Goal: Information Seeking & Learning: Learn about a topic

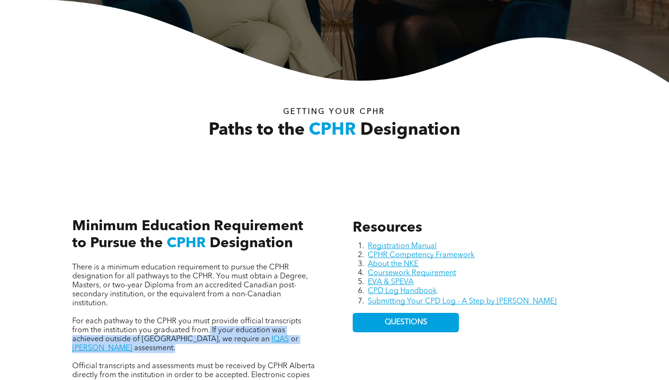
scroll to position [330, 0]
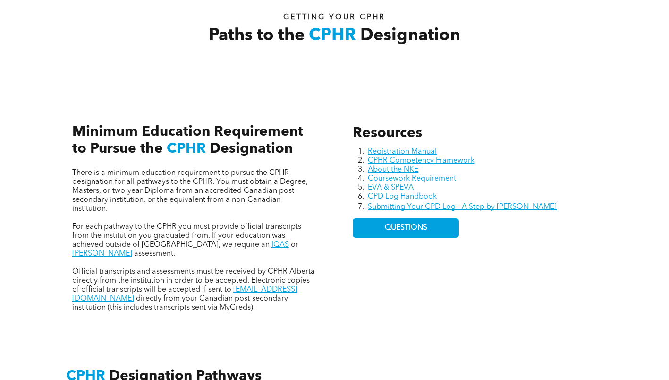
click at [329, 228] on div "Resources Registration Manual CPHR Competency Framework About the NKE Coursewor…" at bounding box center [334, 208] width 566 height 250
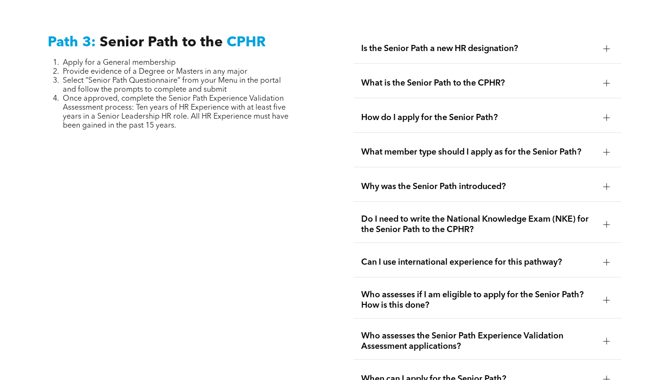
scroll to position [2407, 0]
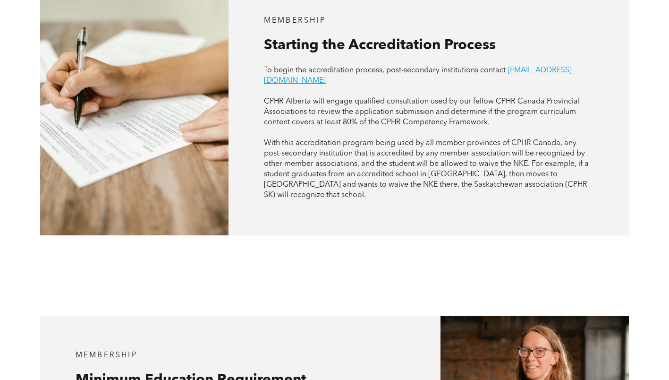
scroll to position [587, 0]
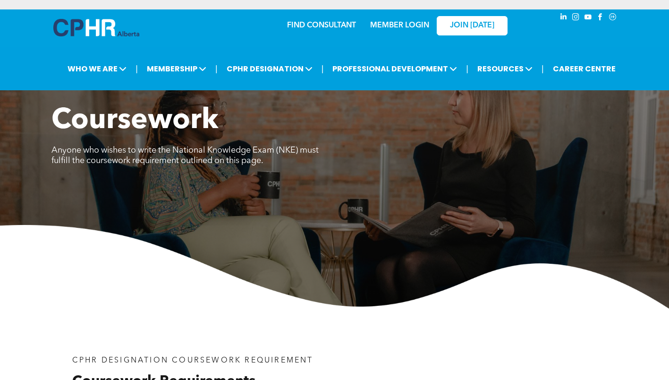
scroll to position [708, 0]
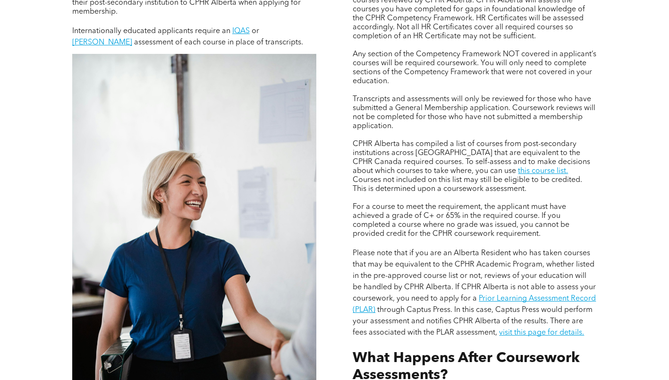
click at [568, 180] on p "CPHR Alberta has compiled a list of courses from post-secondary institutions ac…" at bounding box center [475, 167] width 244 height 54
drag, startPoint x: 516, startPoint y: 186, endPoint x: 351, endPoint y: 141, distance: 171.4
click at [351, 141] on div "Applicants without education in HR (degree or diploma) will have their courses …" at bounding box center [474, 180] width 259 height 519
click at [624, 183] on div "Assessing Foundational Coursework CPHR DESIGNATION COURSEWORK REQUIREMENT Appli…" at bounding box center [334, 193] width 669 height 599
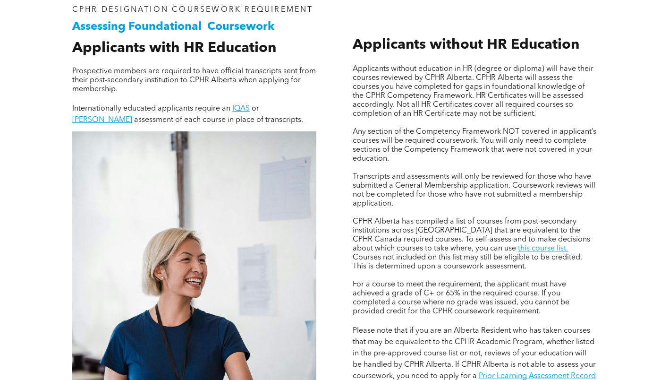
scroll to position [633, 0]
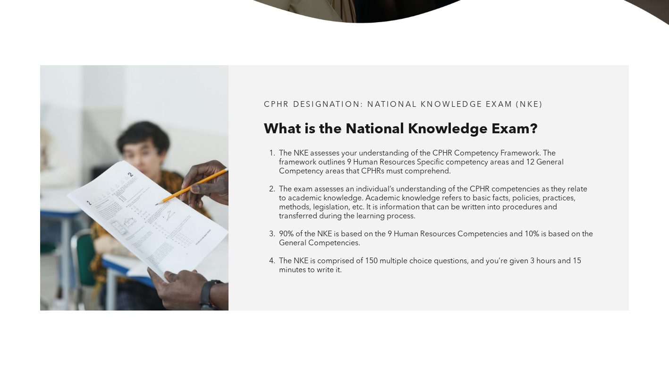
scroll to position [472, 0]
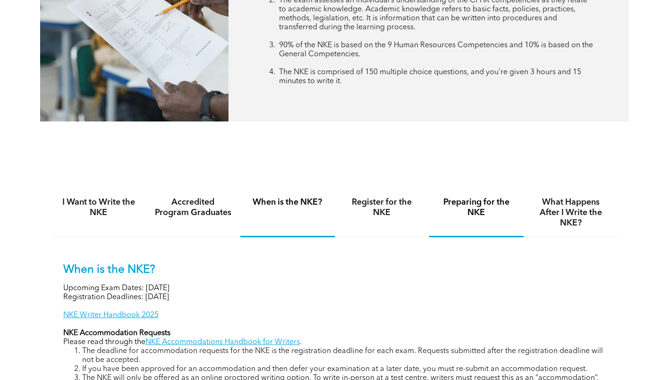
click at [461, 211] on h4 "Preparing for the NKE" at bounding box center [476, 207] width 77 height 21
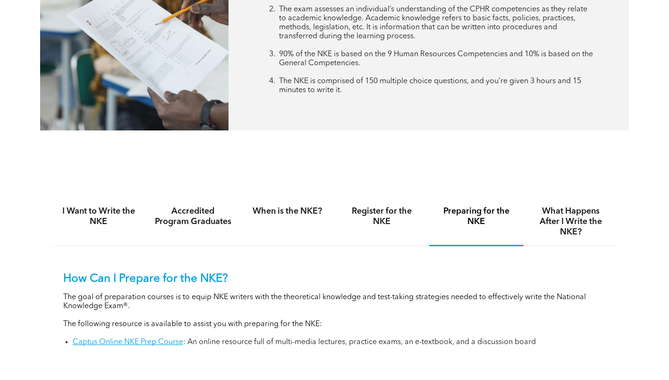
scroll to position [566, 0]
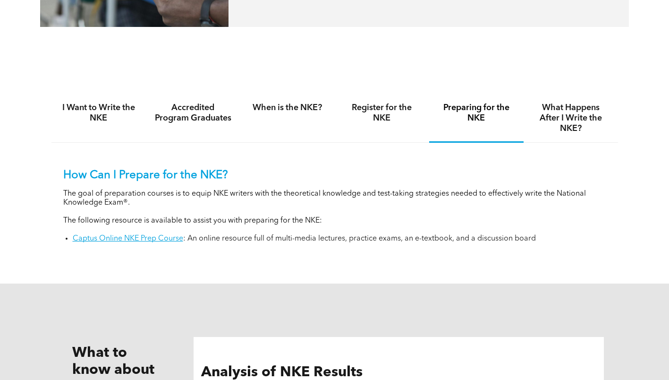
drag, startPoint x: 592, startPoint y: 60, endPoint x: 609, endPoint y: 7, distance: 55.4
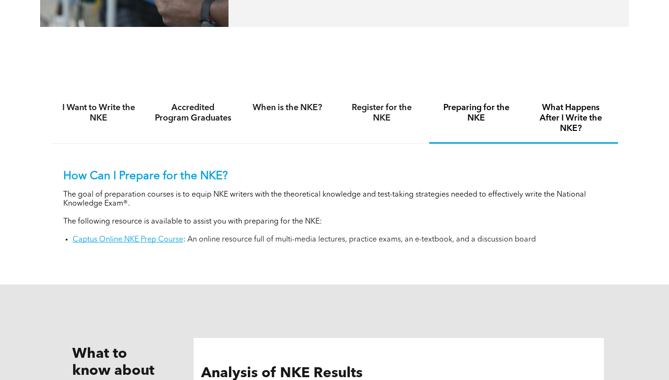
click at [573, 129] on h4 "What Happens After I Write the NKE?" at bounding box center [570, 117] width 77 height 31
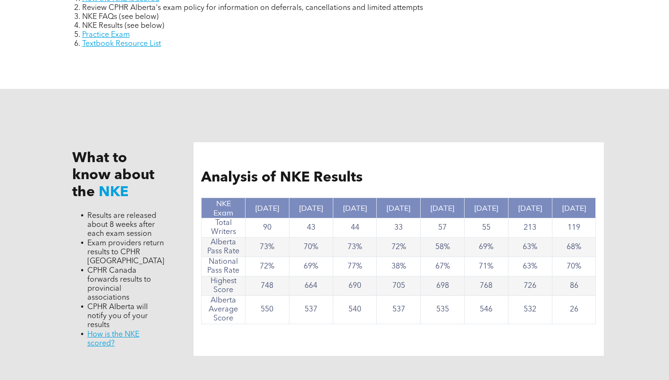
scroll to position [897, 0]
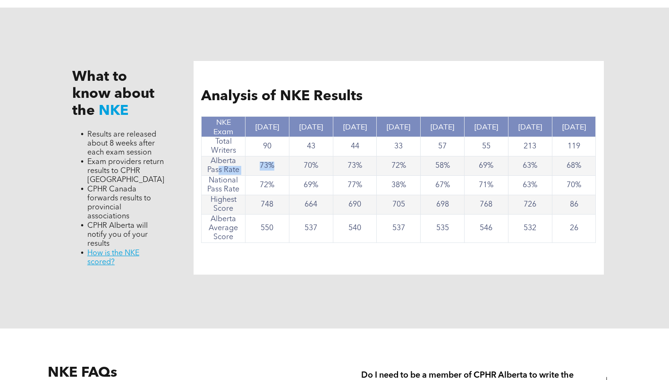
drag, startPoint x: 223, startPoint y: 170, endPoint x: 277, endPoint y: 169, distance: 53.8
click at [277, 169] on tr "Alberta Pass Rate 73% 70% 73% 72% 58% 69% 63% 68%" at bounding box center [399, 165] width 394 height 19
drag, startPoint x: 277, startPoint y: 169, endPoint x: 288, endPoint y: 225, distance: 56.4
click at [288, 225] on td "550" at bounding box center [267, 228] width 44 height 28
drag, startPoint x: 281, startPoint y: 169, endPoint x: 250, endPoint y: 166, distance: 31.4
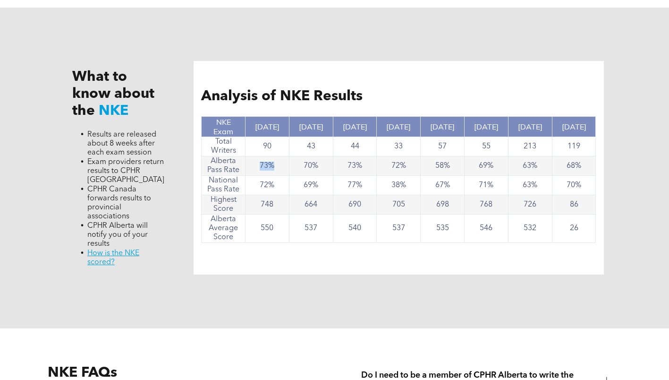
click at [250, 166] on td "73%" at bounding box center [267, 165] width 44 height 19
click at [266, 269] on div "What to know about the NKE Results are released about 8 weeks after each exam s…" at bounding box center [334, 168] width 566 height 321
drag, startPoint x: 277, startPoint y: 143, endPoint x: 247, endPoint y: 143, distance: 30.2
click at [247, 143] on td "90" at bounding box center [267, 146] width 44 height 19
click at [271, 248] on div "Analysis of NKE Results NKE Exam Nov, 2024 Nov. 2023 June 2023 Nov. 2022 Nov. 2…" at bounding box center [399, 167] width 410 height 213
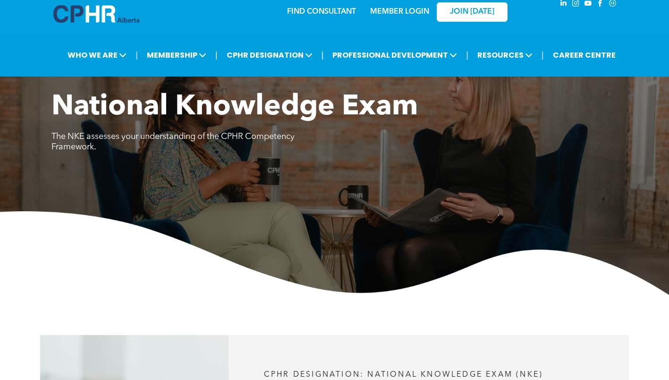
scroll to position [0, 0]
